Goal: Information Seeking & Learning: Learn about a topic

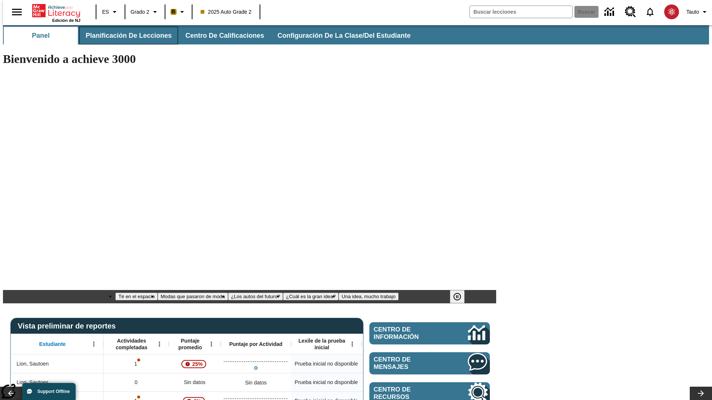
click at [124, 36] on span "Planificación de lecciones" at bounding box center [129, 36] width 86 height 9
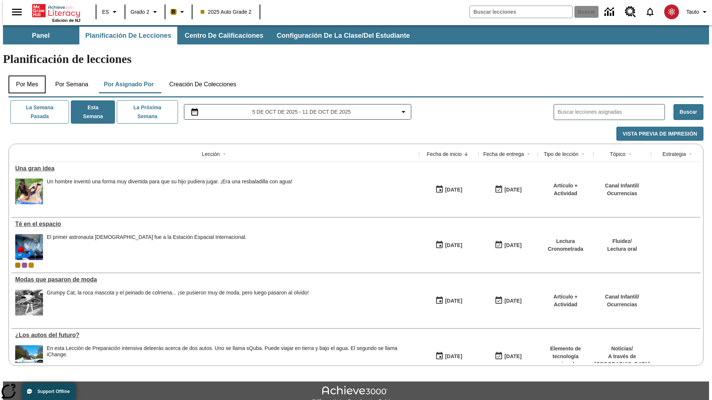
click at [24, 76] on button "Por mes" at bounding box center [27, 85] width 37 height 18
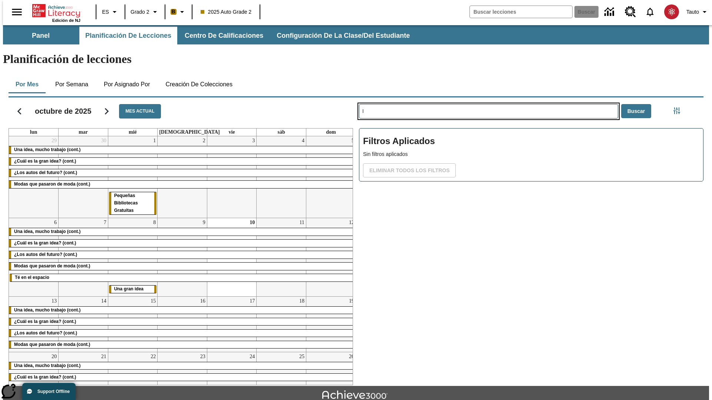
type input "I"
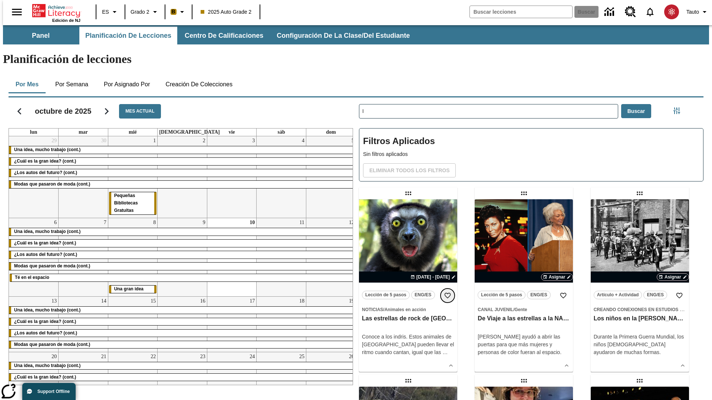
click at [448, 292] on icon "Añadir a mis Favoritas" at bounding box center [447, 295] width 7 height 7
click at [53, 10] on icon "Portada" at bounding box center [56, 10] width 49 height 15
